Goal: Transaction & Acquisition: Purchase product/service

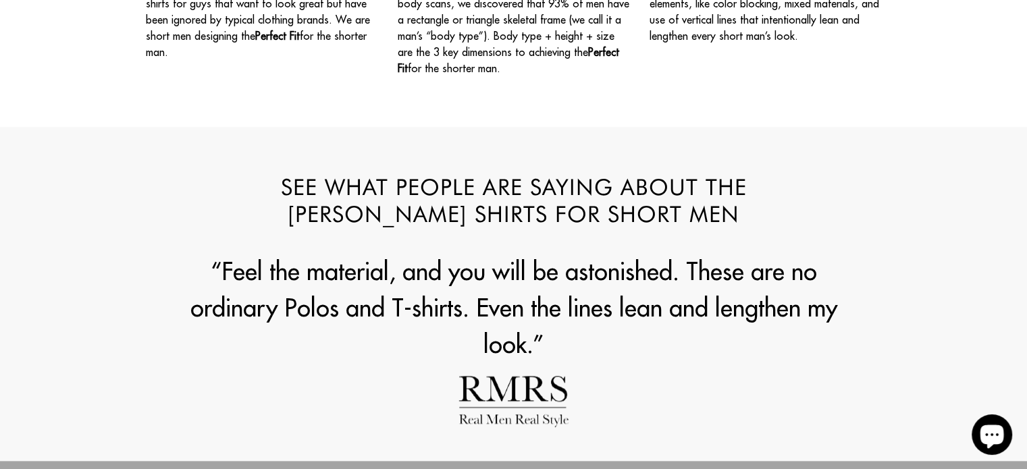
scroll to position [1527, 0]
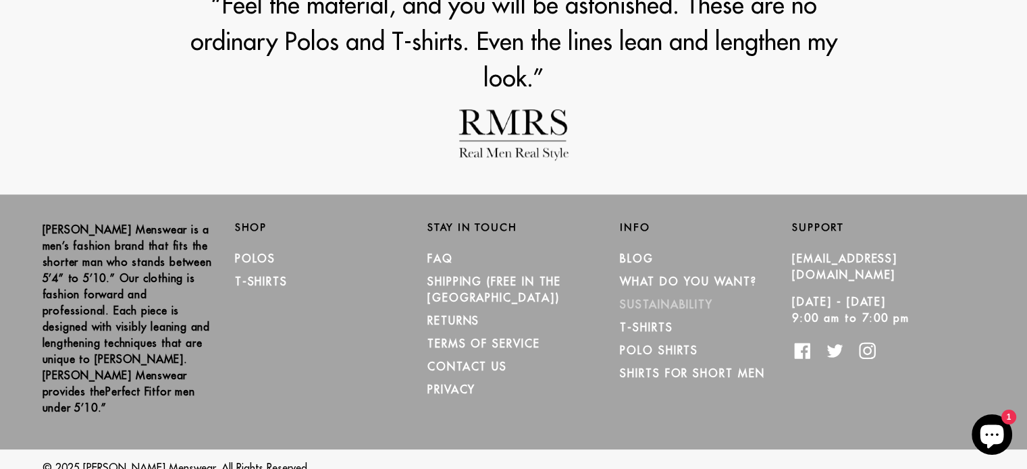
click at [630, 301] on link "Sustainability" at bounding box center [666, 305] width 93 height 14
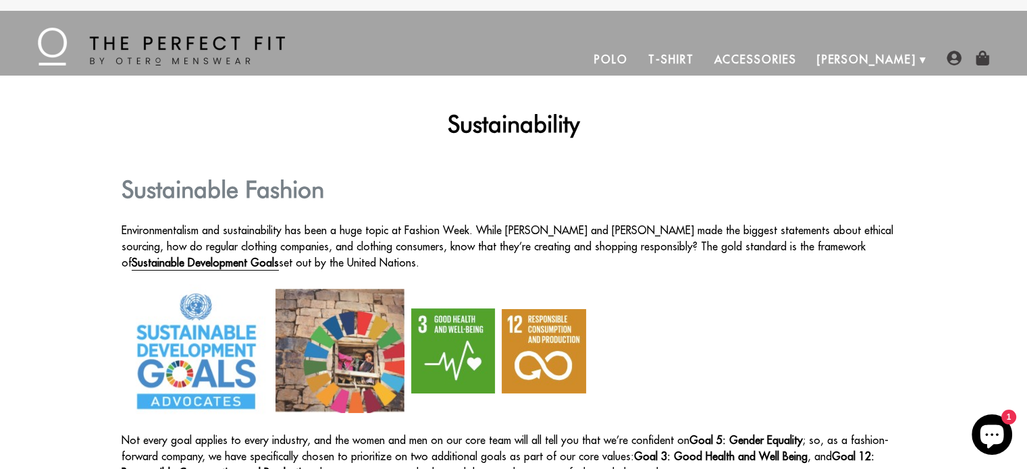
click at [704, 53] on link "T-Shirt" at bounding box center [671, 59] width 66 height 32
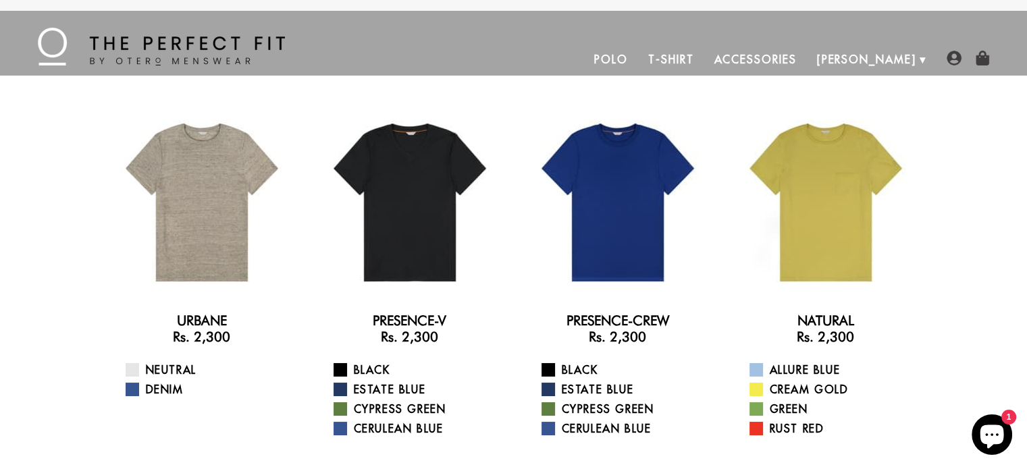
click at [638, 57] on link "Polo" at bounding box center [611, 59] width 54 height 32
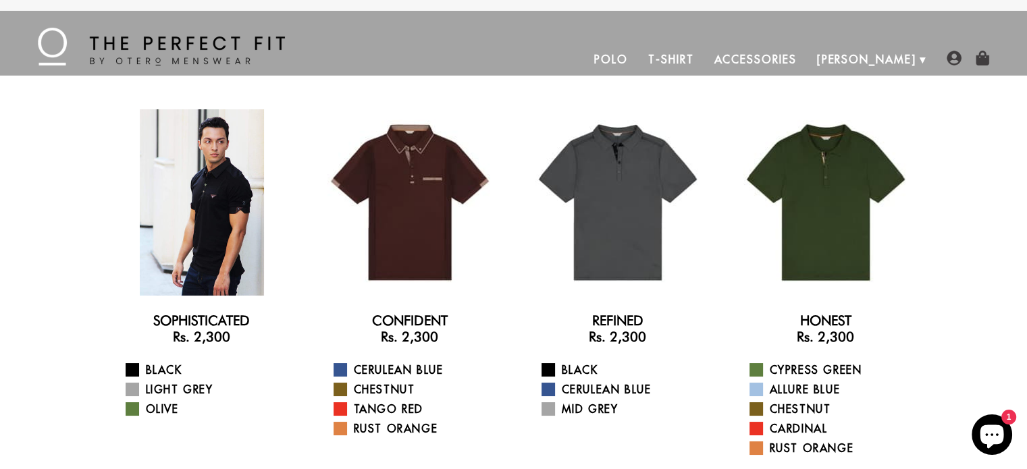
click at [176, 182] on div at bounding box center [202, 202] width 186 height 186
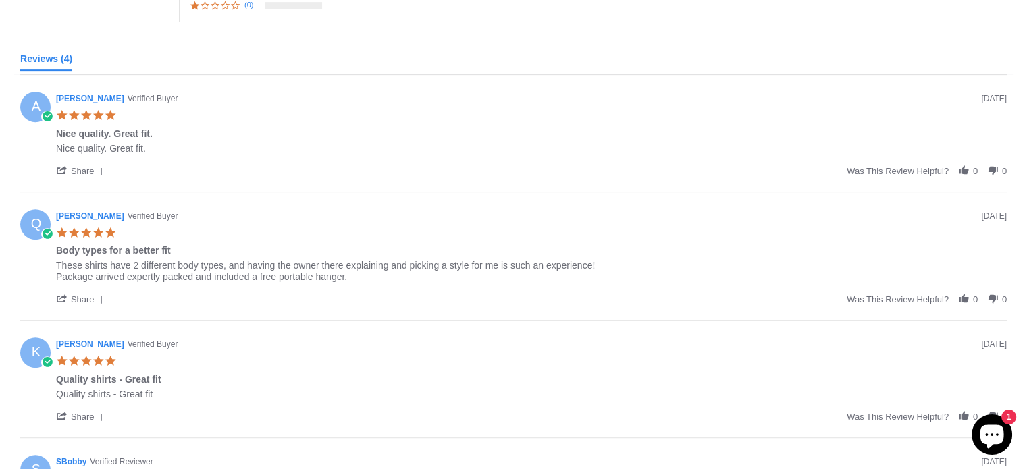
scroll to position [43, 0]
